Goal: Information Seeking & Learning: Learn about a topic

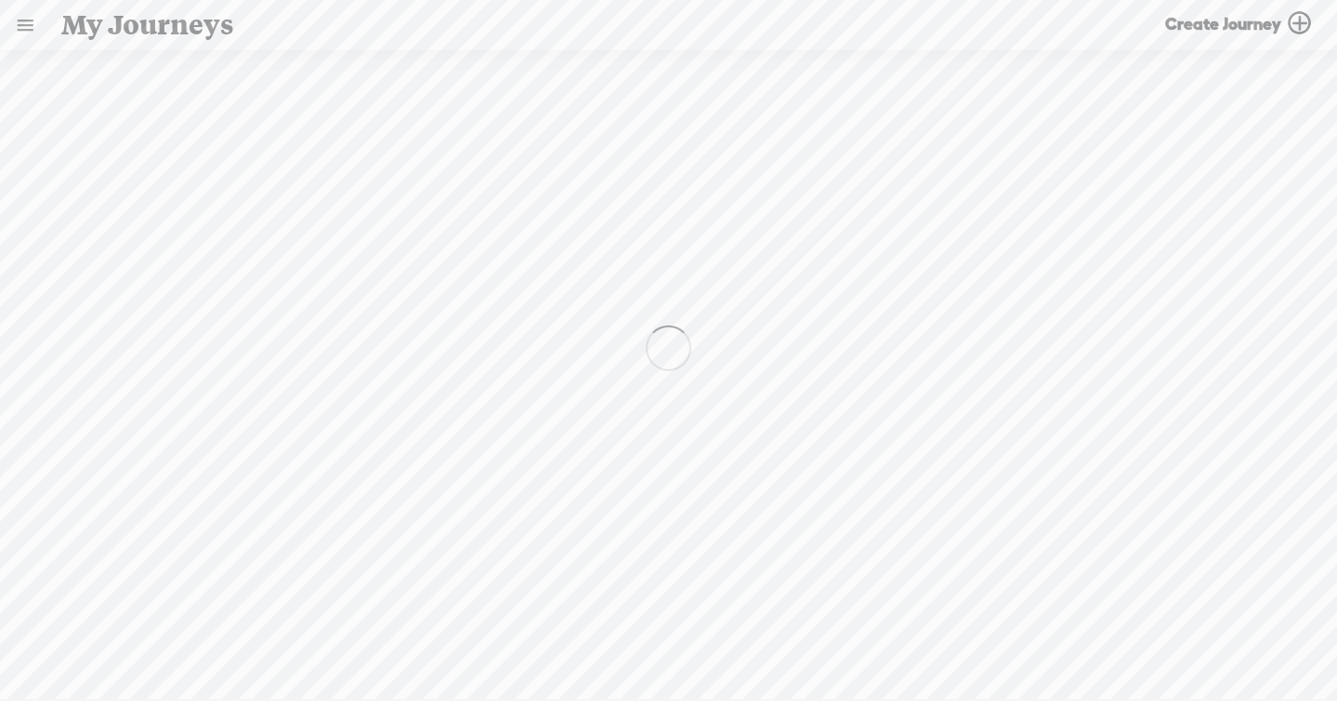
scroll to position [1, 0]
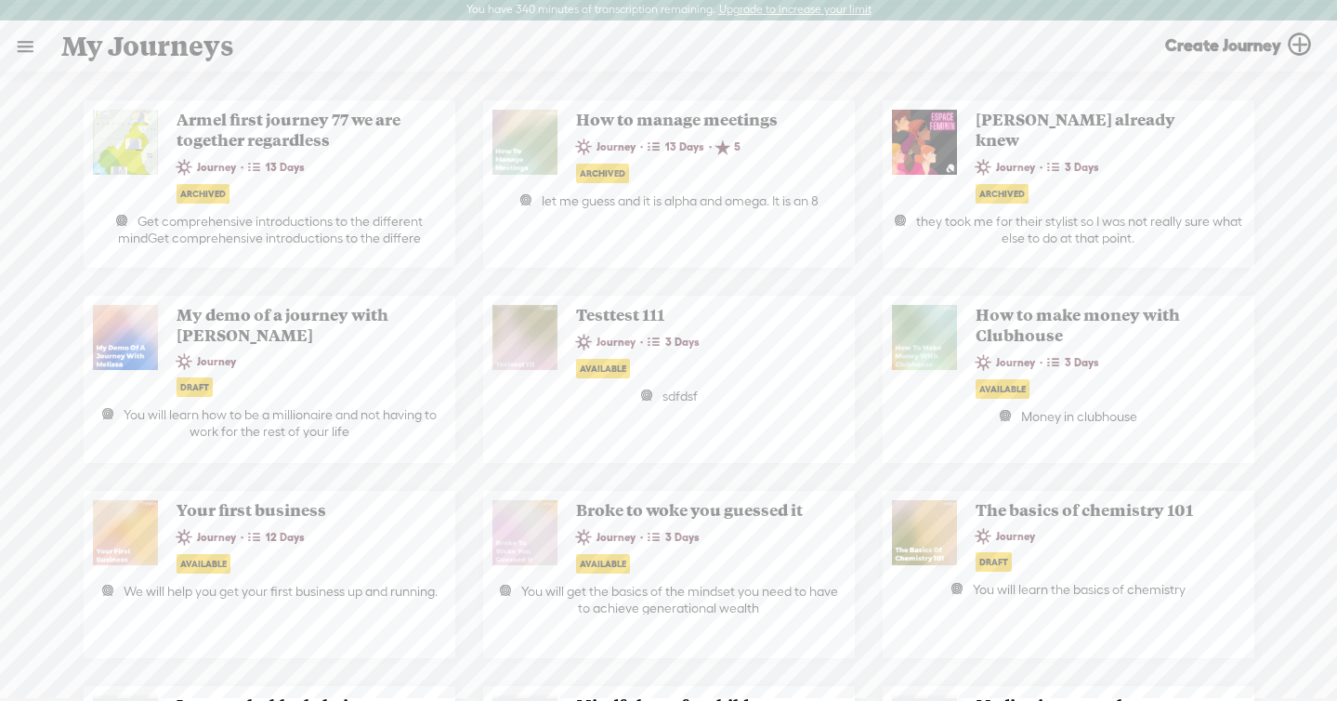
click at [30, 48] on link at bounding box center [25, 46] width 48 height 48
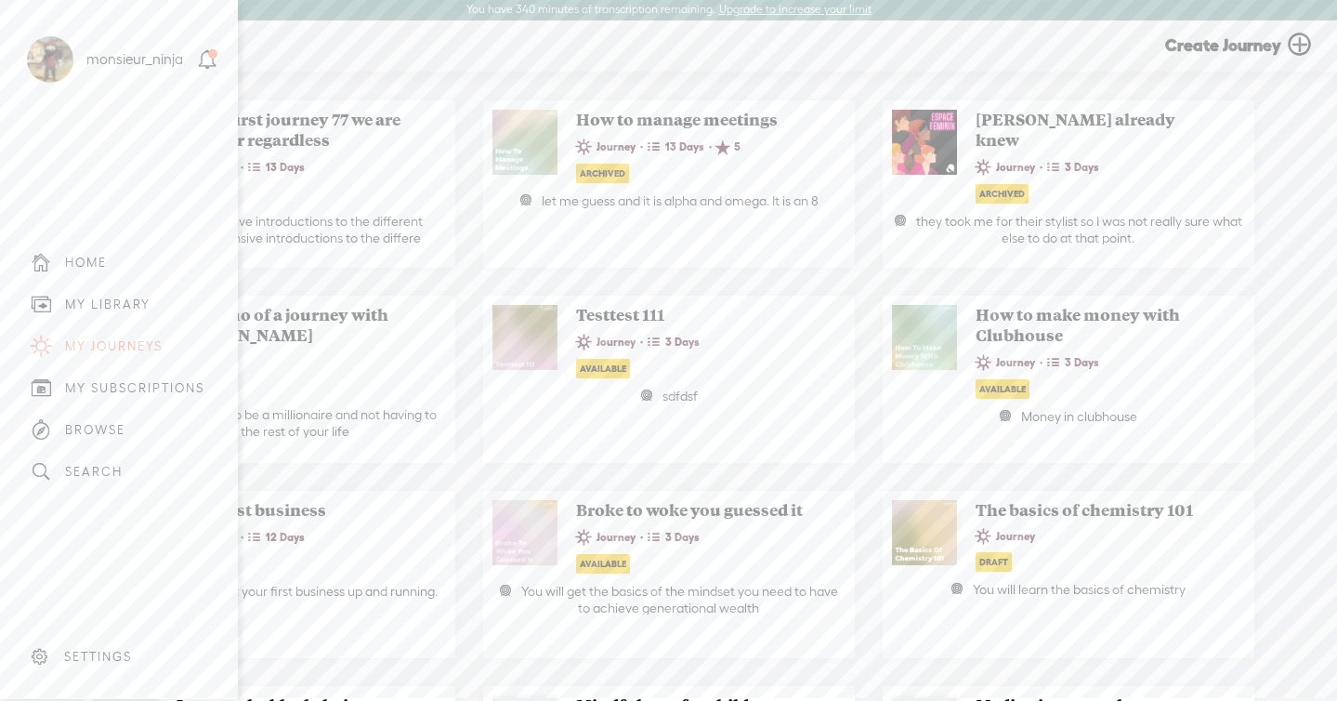
click at [135, 301] on div "MY LIBRARY" at bounding box center [108, 304] width 86 height 16
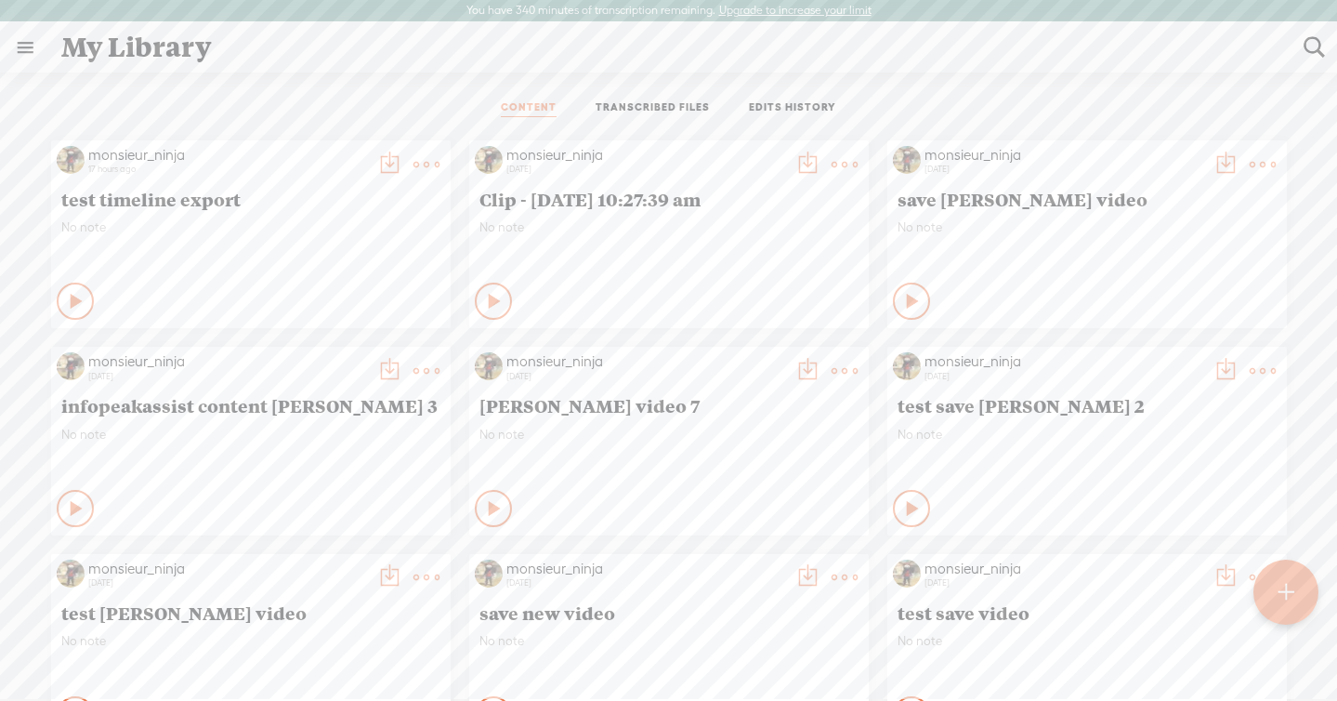
click at [640, 107] on link "TRANSCRIBED FILES" at bounding box center [653, 108] width 114 height 17
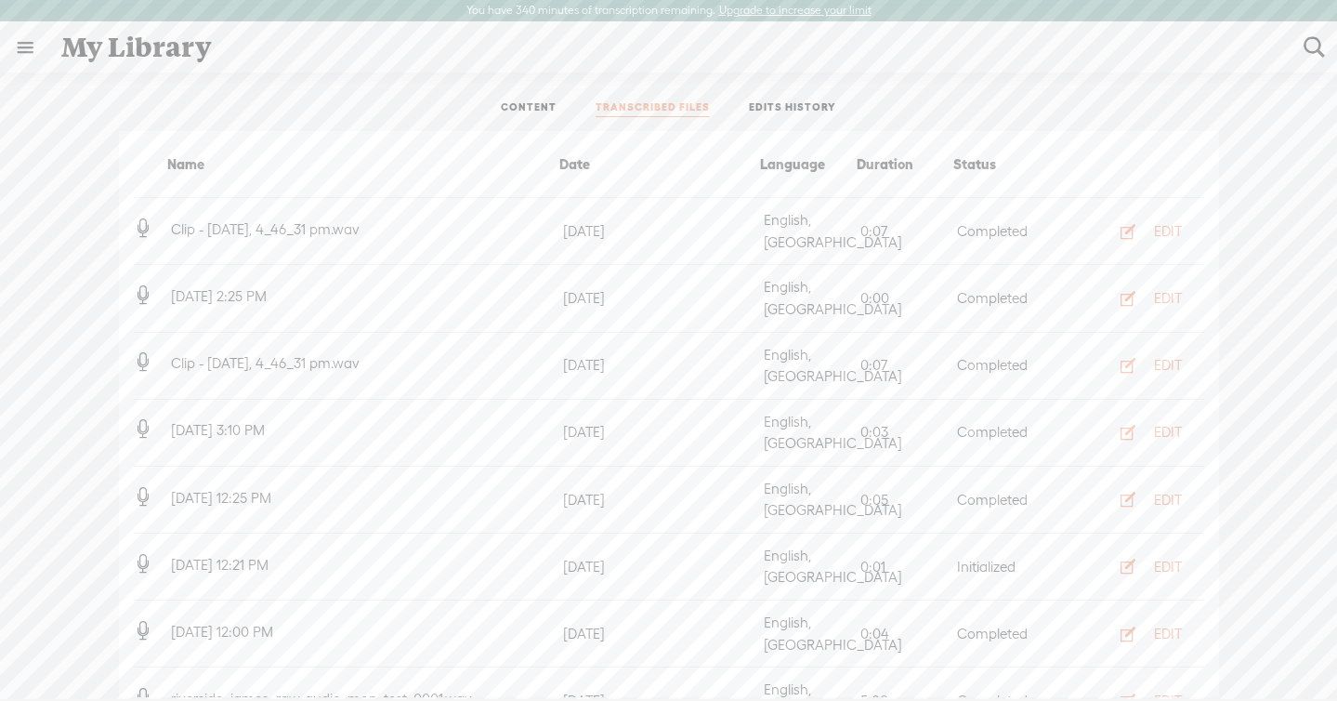
click at [772, 109] on link "EDITS HISTORY" at bounding box center [792, 108] width 87 height 17
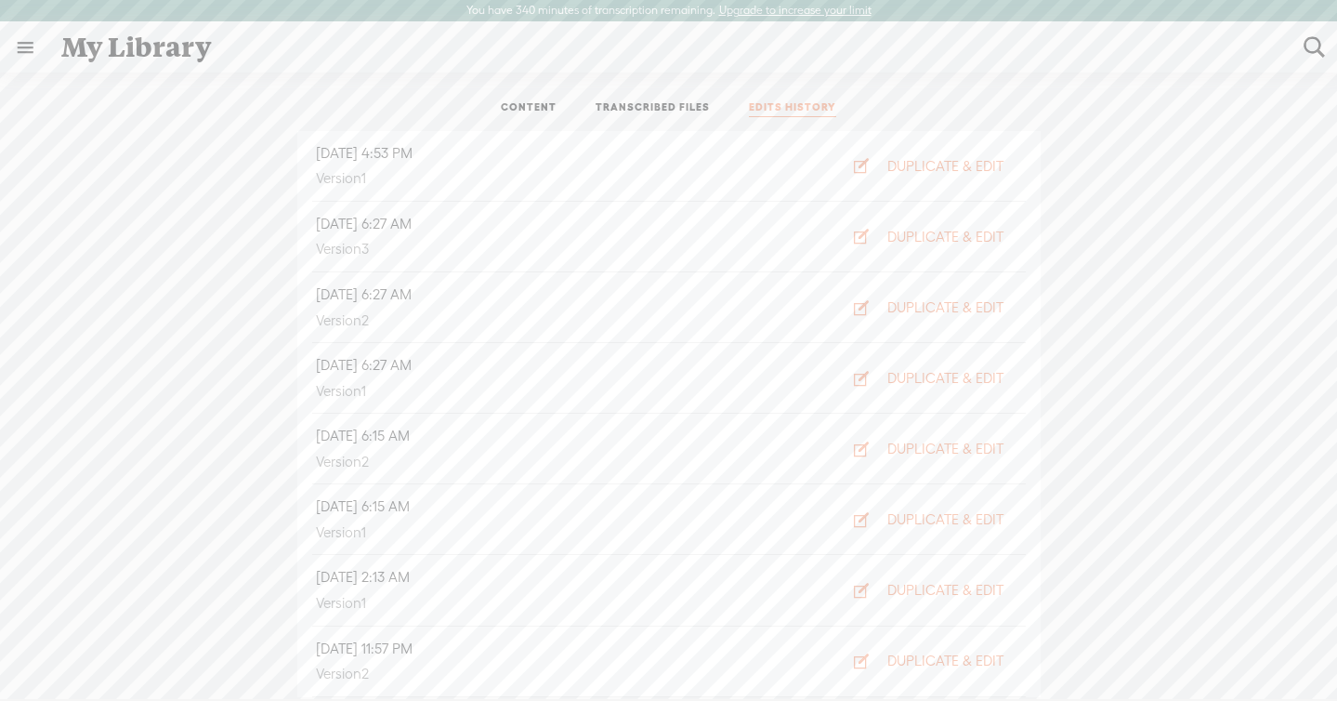
click at [678, 112] on link "TRANSCRIBED FILES" at bounding box center [653, 108] width 114 height 17
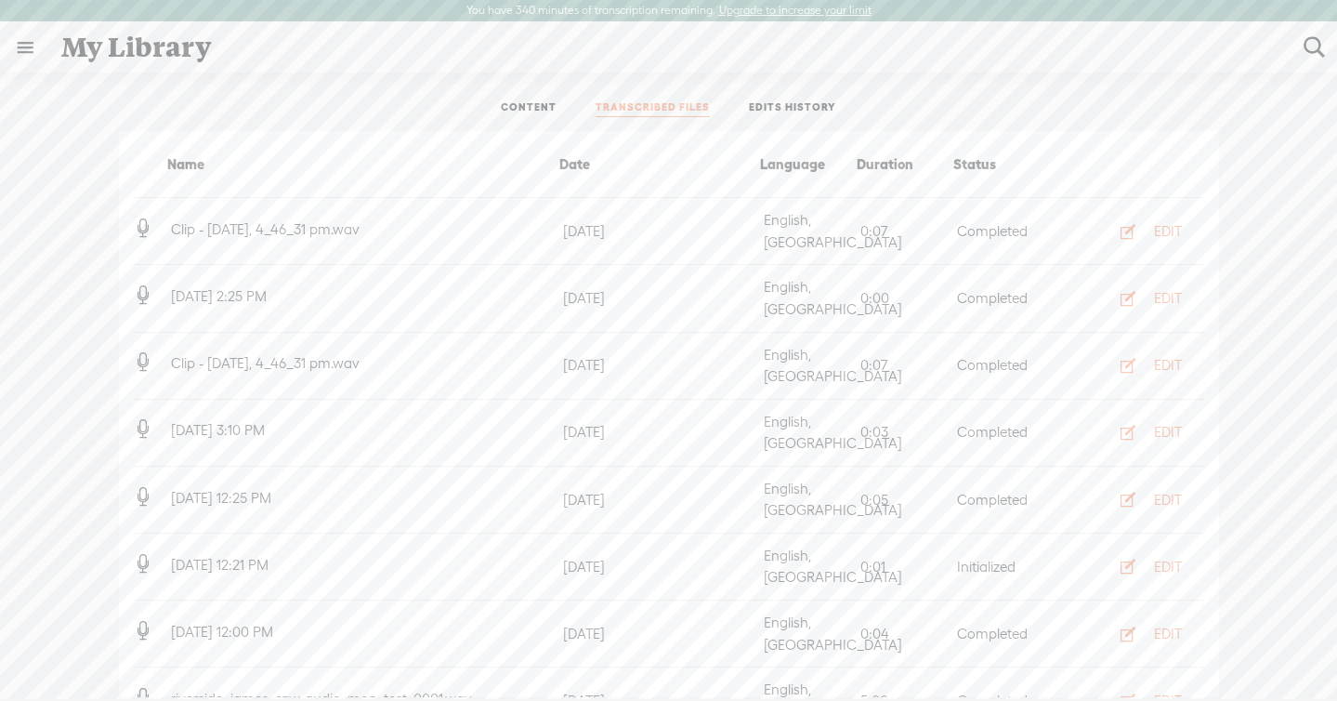
click at [554, 101] on link "CONTENT" at bounding box center [529, 108] width 56 height 17
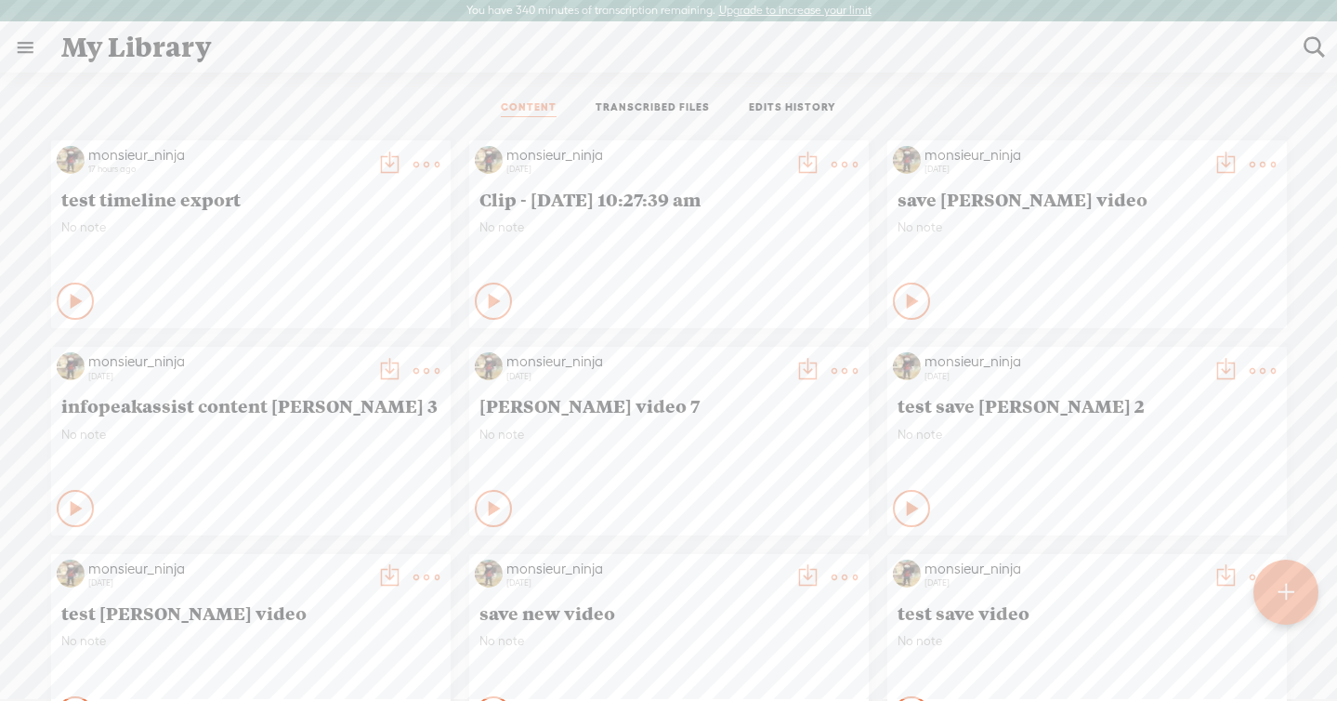
click at [678, 117] on ul "CONTENT TRANSCRIBED FILES EDITS HISTORY" at bounding box center [669, 108] width 493 height 45
click at [759, 118] on ul "CONTENT TRANSCRIBED FILES EDITS HISTORY" at bounding box center [669, 108] width 493 height 45
click at [701, 115] on link "TRANSCRIBED FILES" at bounding box center [653, 108] width 114 height 17
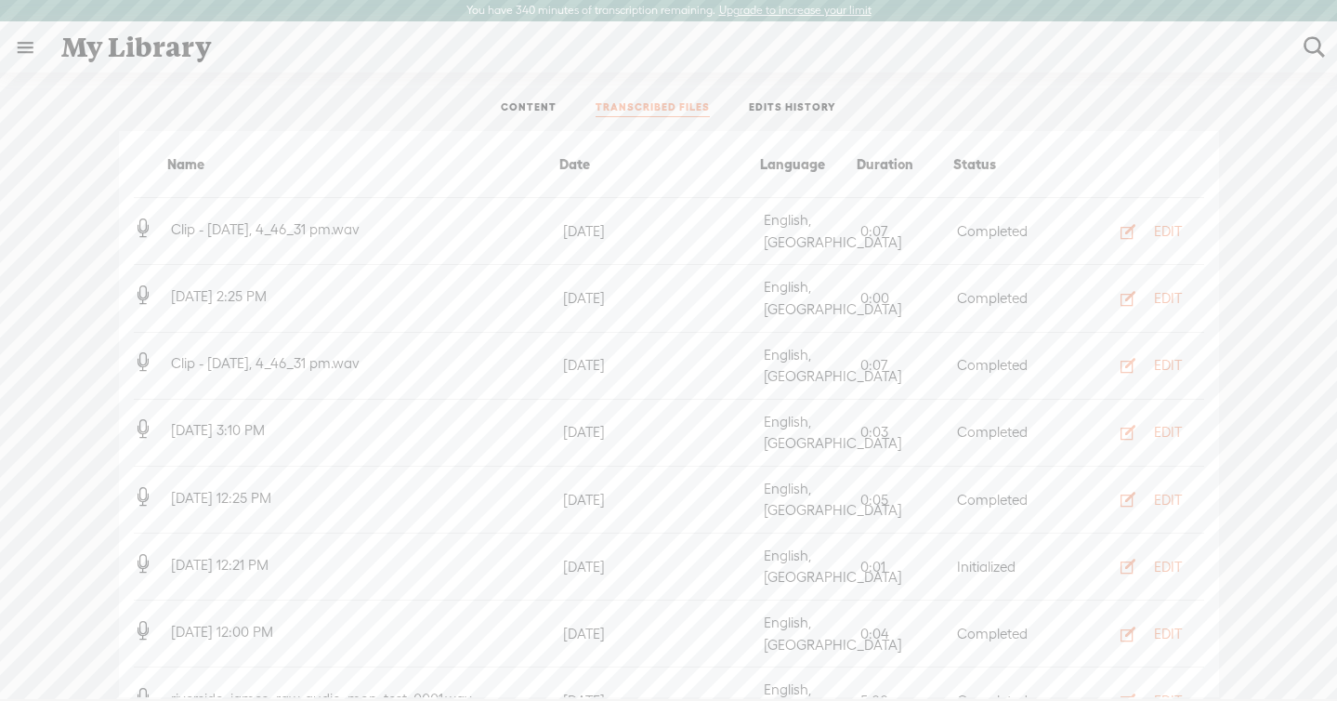
click at [815, 104] on link "EDITS HISTORY" at bounding box center [792, 108] width 87 height 17
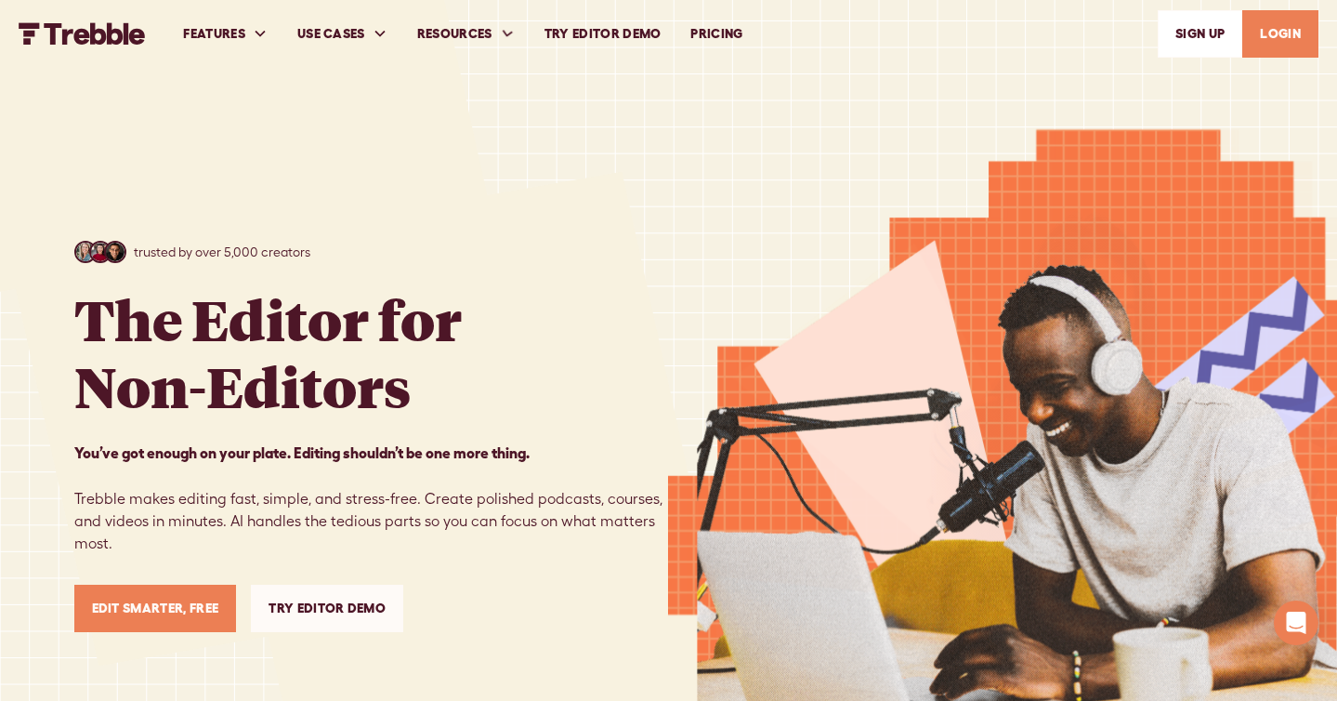
click at [602, 26] on link "Try Editor Demo" at bounding box center [603, 34] width 147 height 64
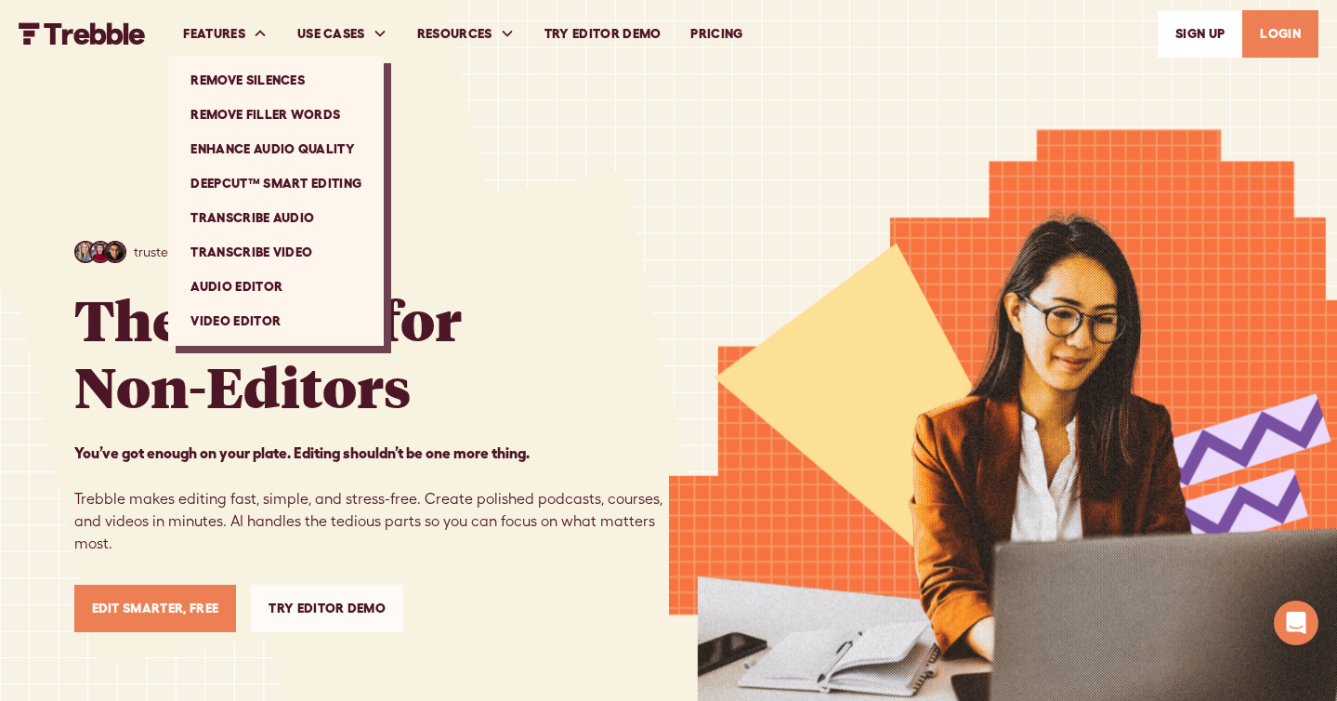
click at [291, 174] on link "DeepCut™ Smart Editing" at bounding box center [276, 183] width 201 height 34
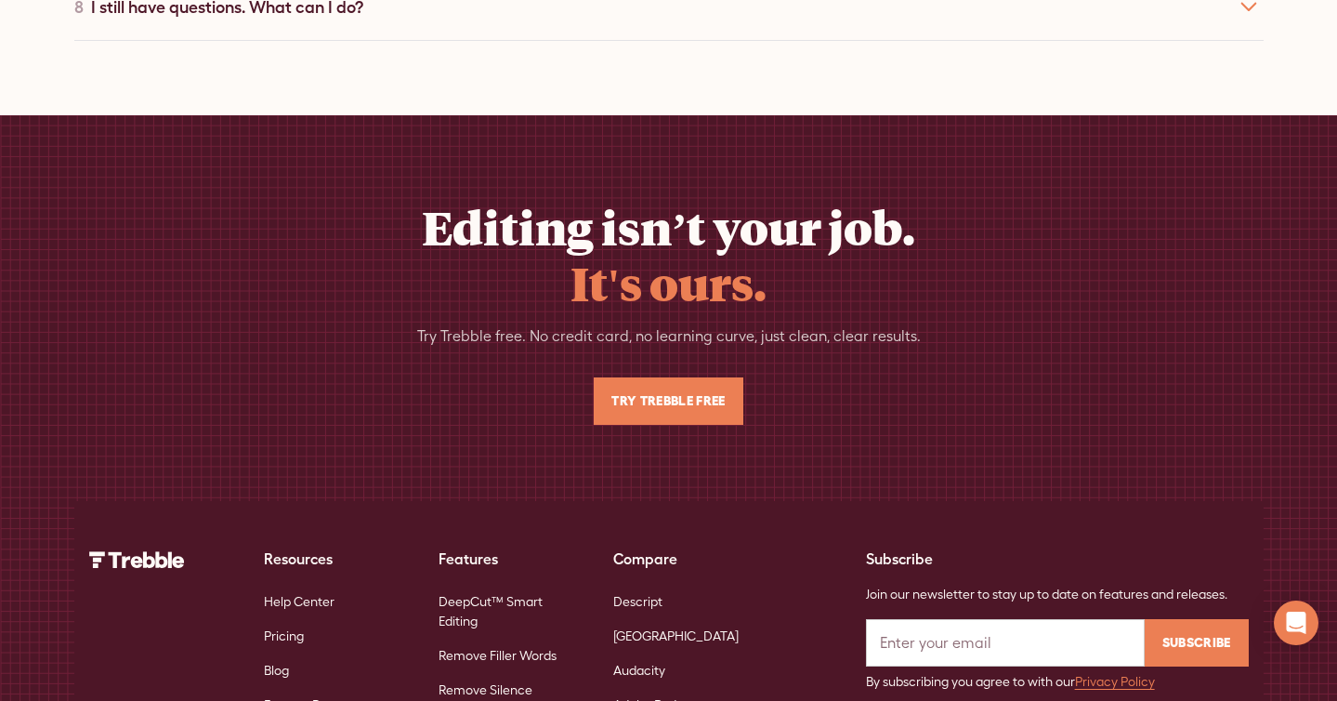
scroll to position [13019, 0]
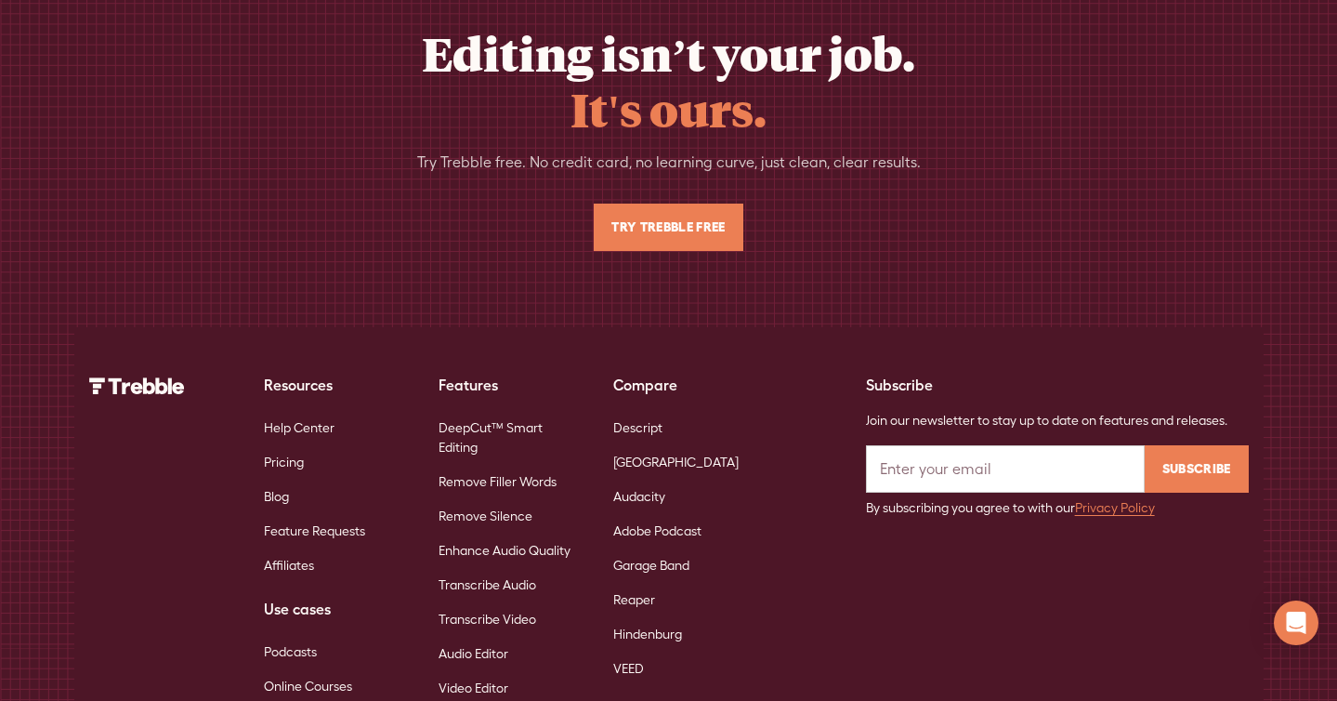
click at [512, 465] on link "Remove Filler Words" at bounding box center [498, 482] width 118 height 34
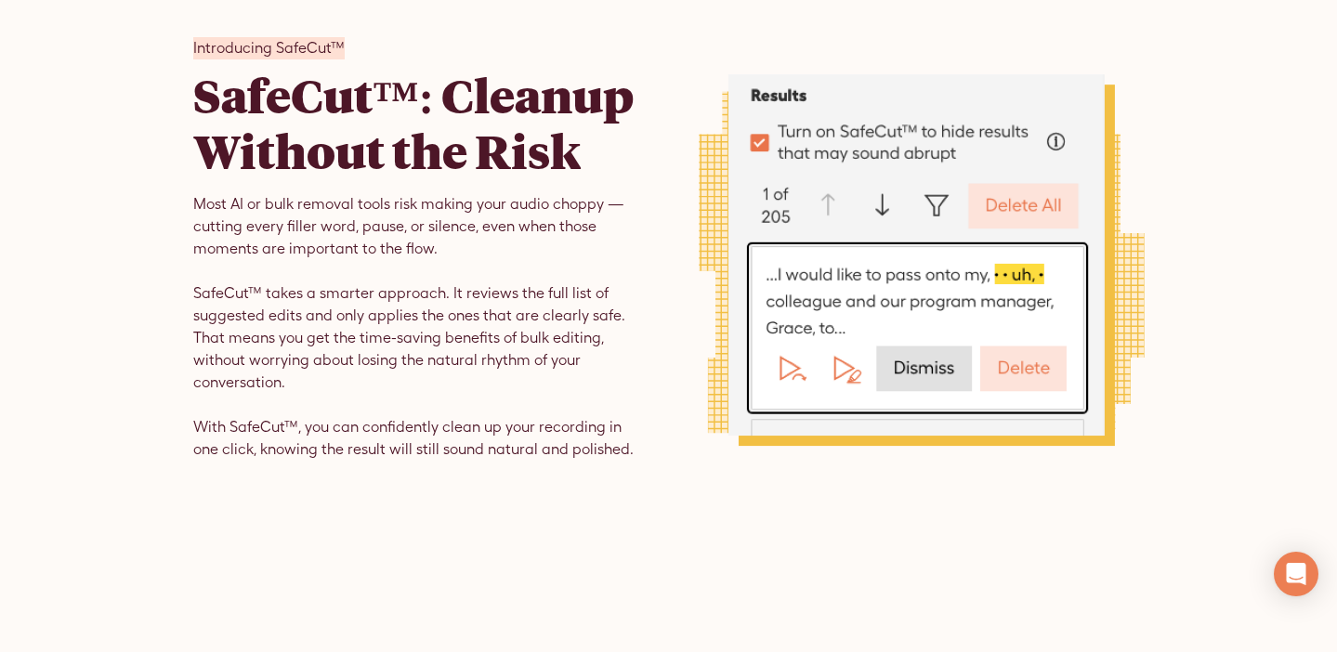
scroll to position [2063, 0]
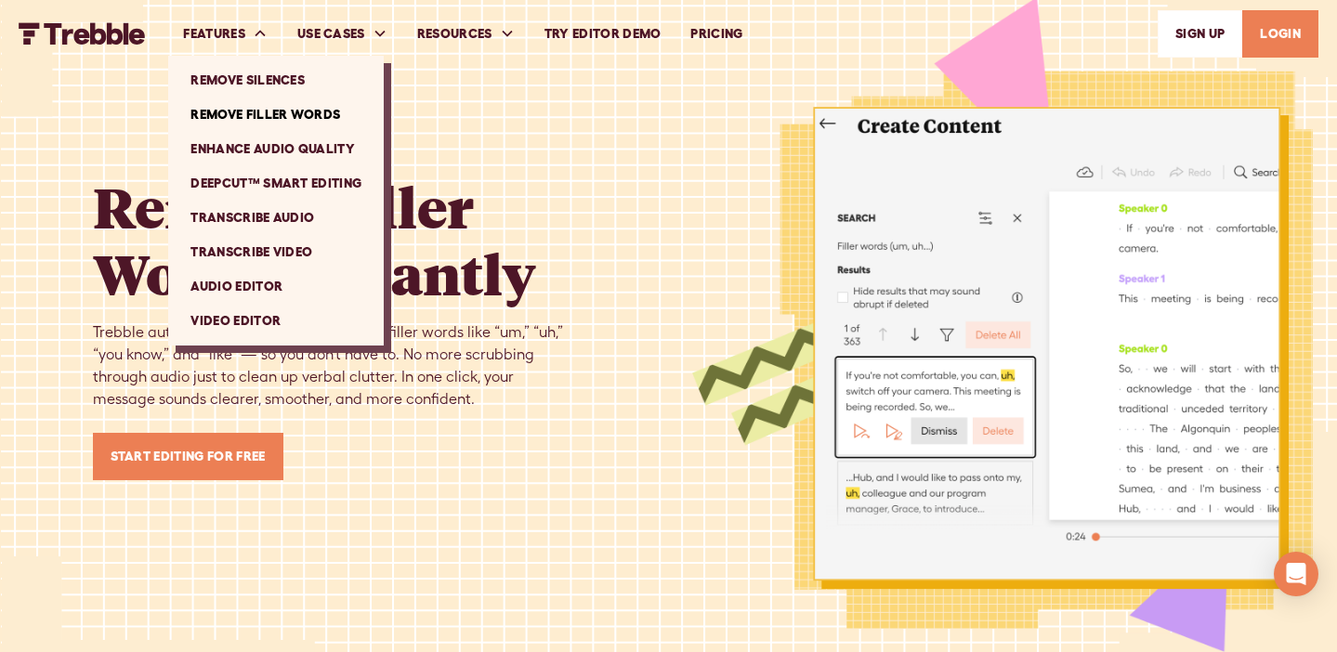
click at [267, 109] on link "Remove Filler Words" at bounding box center [276, 115] width 201 height 34
click at [260, 86] on link "Remove Silences" at bounding box center [276, 80] width 201 height 34
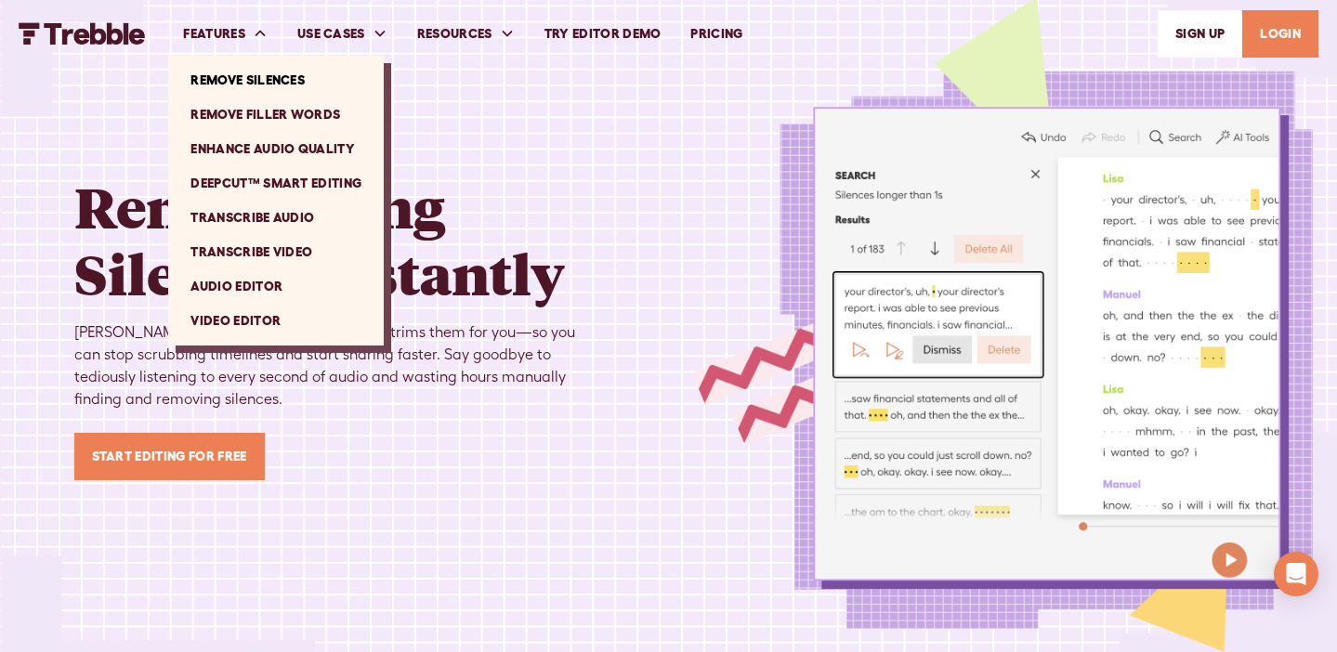
click at [261, 144] on link "Enhance Audio Quality" at bounding box center [276, 149] width 201 height 34
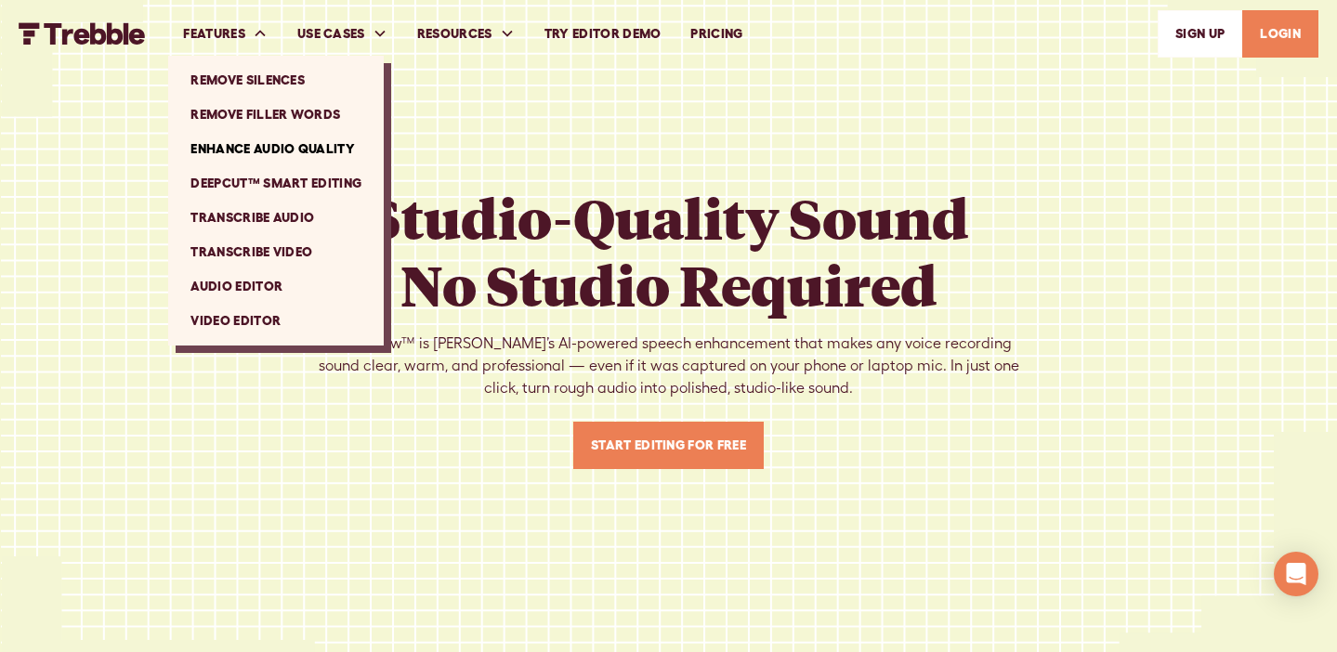
click at [256, 189] on link "DeepCut™ Smart Editing" at bounding box center [276, 183] width 201 height 34
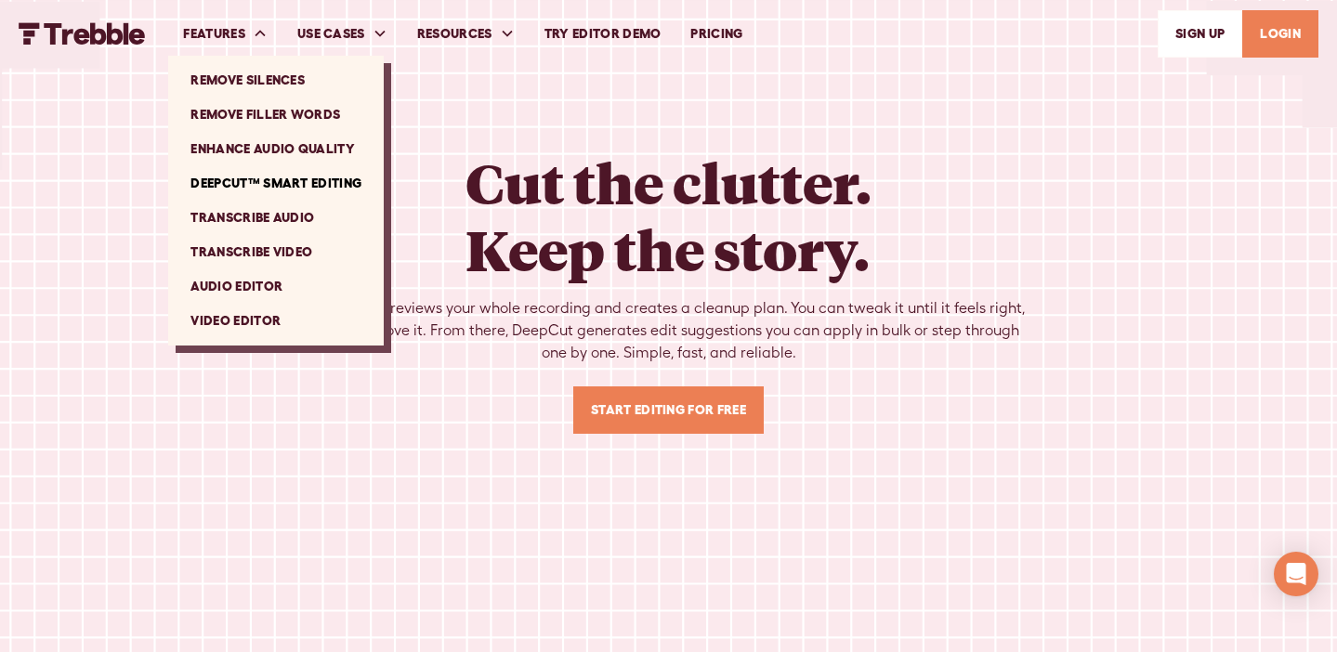
click at [266, 218] on link "Transcribe Audio" at bounding box center [276, 218] width 201 height 34
